Goal: Submit feedback/report problem: Submit feedback/report problem

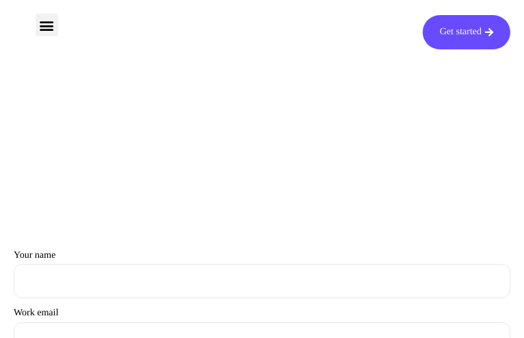
type input "OzqnCQUaH"
type input "[EMAIL_ADDRESS][DOMAIN_NAME]"
type input "HyokkfQlElHNONp"
type input "dAWHfFDgrxtTh"
type input "[EMAIL_ADDRESS][DOMAIN_NAME]"
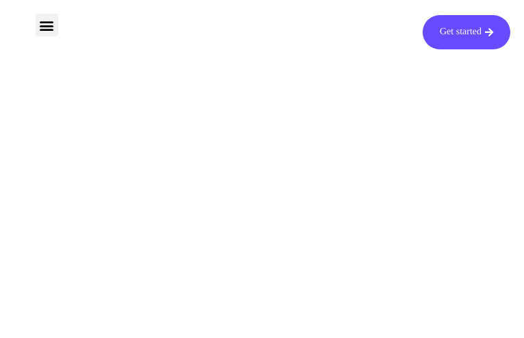
type input "VsEAtfgedMI"
